Goal: Navigation & Orientation: Go to known website

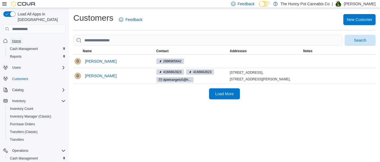
click at [18, 39] on span "Home" at bounding box center [16, 41] width 9 height 4
